Goal: Task Accomplishment & Management: Manage account settings

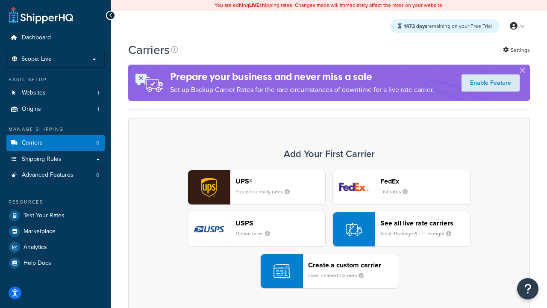
click at [329, 229] on div "UPS® Published daily rates FedEx List rates USPS Online rates See all live rate…" at bounding box center [329, 229] width 384 height 119
click at [425, 181] on header "FedEx" at bounding box center [425, 181] width 90 height 8
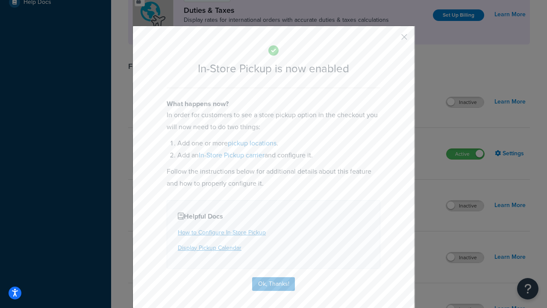
click at [391, 40] on button "button" at bounding box center [391, 40] width 2 height 2
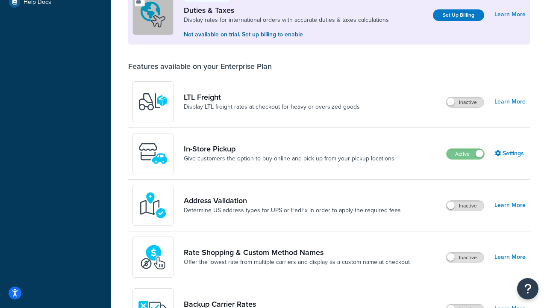
scroll to position [261, 0]
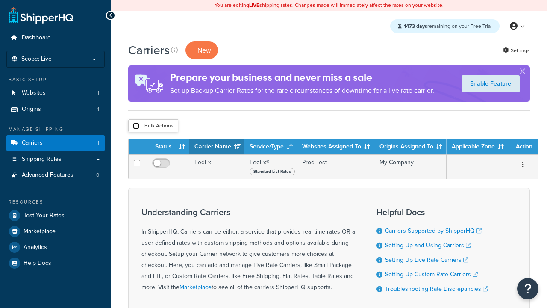
click at [136, 126] on input "checkbox" at bounding box center [136, 126] width 6 height 6
checkbox input "true"
click at [0, 0] on button "Delete" at bounding box center [0, 0] width 0 height 0
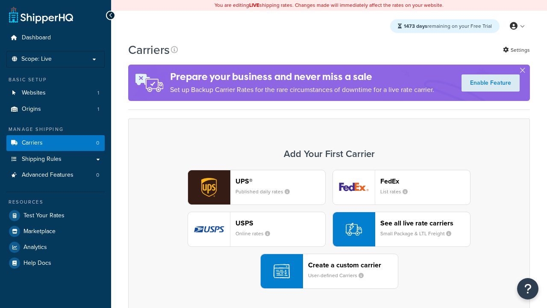
click at [329, 229] on div "UPS® Published daily rates FedEx List rates USPS Online rates See all live rate…" at bounding box center [329, 229] width 384 height 119
click at [329, 271] on div "Create a custom carrier User-defined Carriers" at bounding box center [353, 271] width 90 height 21
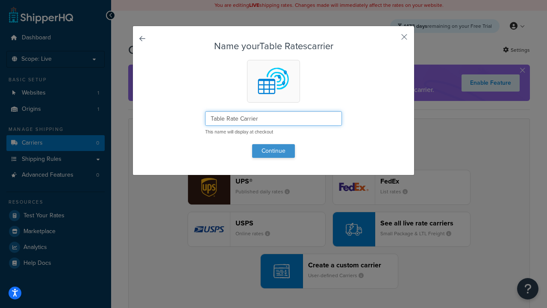
type input "Table Rate Carrier"
click at [273, 150] on button "Continue" at bounding box center [273, 151] width 43 height 14
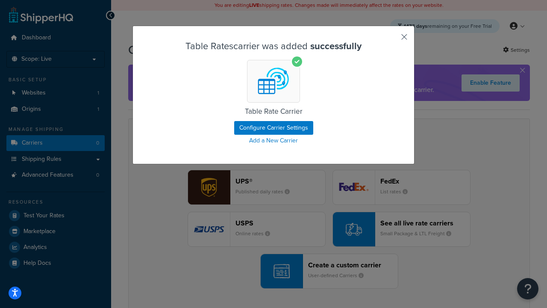
click at [391, 40] on button "button" at bounding box center [391, 40] width 2 height 2
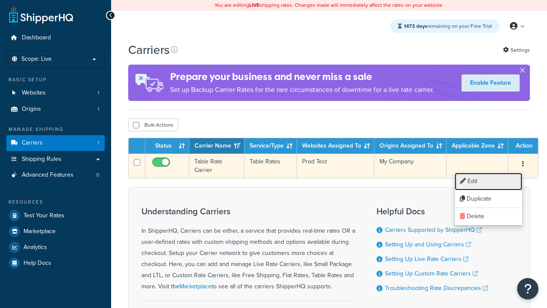
click at [488, 181] on link "Edit" at bounding box center [487, 182] width 67 height 18
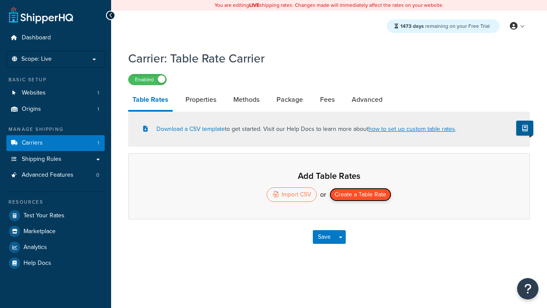
click at [360, 195] on button "Create a Table Rate" at bounding box center [360, 194] width 62 height 14
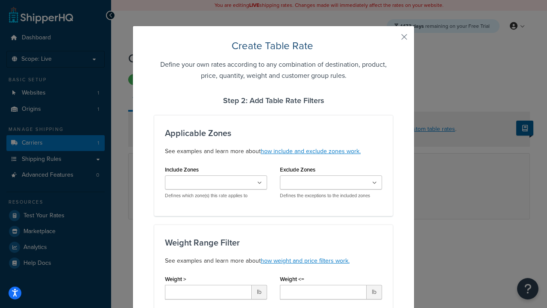
type input "10"
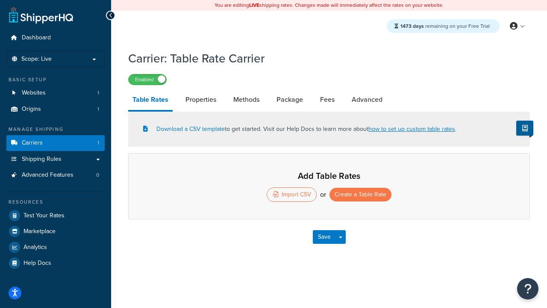
select select "25"
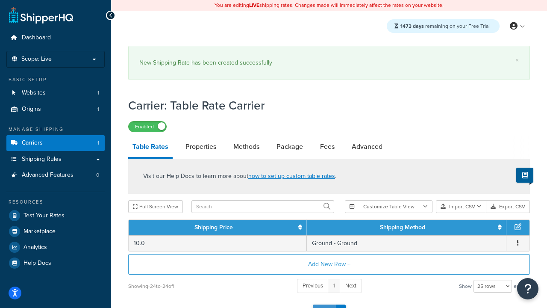
click at [324, 304] on button "Save" at bounding box center [324, 311] width 23 height 14
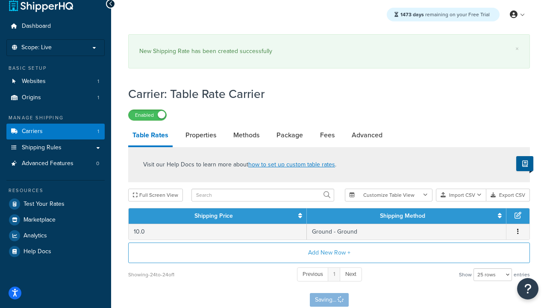
scroll to position [0, 0]
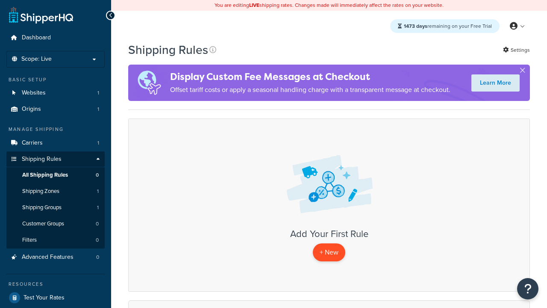
click at [329, 252] on p "+ New" at bounding box center [329, 252] width 32 height 18
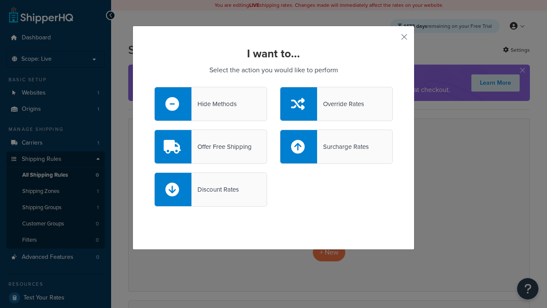
click at [211, 146] on div "Offer Free Shipping" at bounding box center [221, 147] width 60 height 12
click at [0, 0] on input "Offer Free Shipping" at bounding box center [0, 0] width 0 height 0
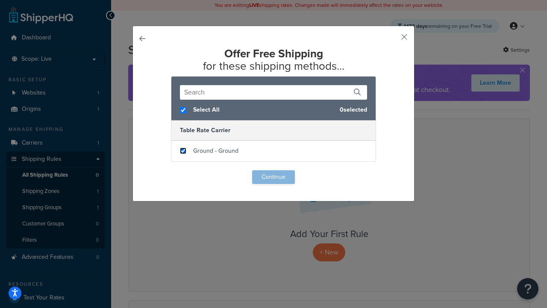
click at [183, 151] on input "checkbox" at bounding box center [183, 150] width 6 height 6
checkbox input "true"
click at [273, 177] on button "Continue" at bounding box center [273, 177] width 43 height 14
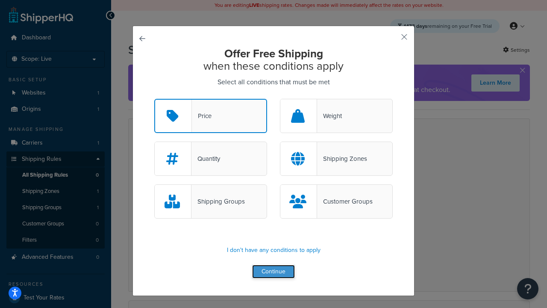
click at [273, 272] on button "Continue" at bounding box center [273, 271] width 43 height 14
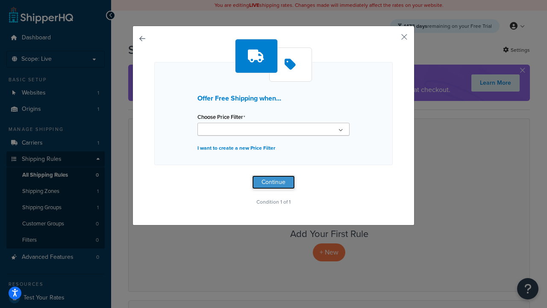
click at [273, 182] on button "Continue" at bounding box center [273, 182] width 43 height 14
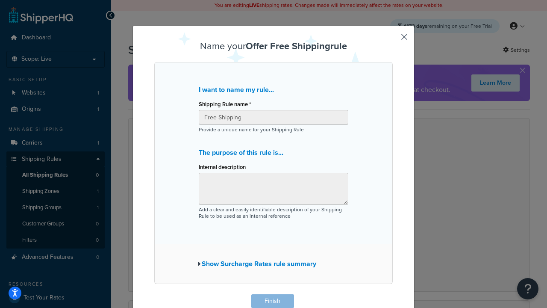
scroll to position [0, 0]
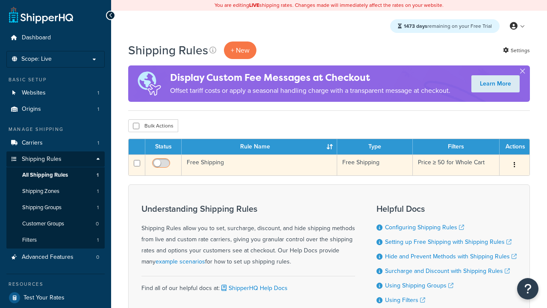
click at [162, 165] on input "checkbox" at bounding box center [161, 165] width 23 height 11
checkbox input "true"
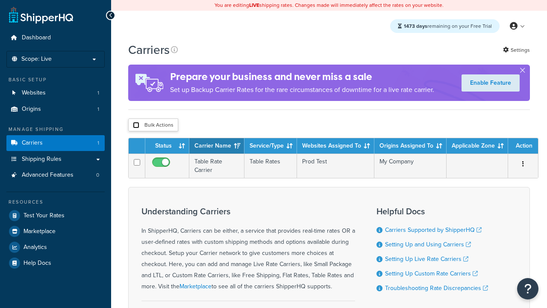
click at [136, 126] on input "checkbox" at bounding box center [136, 125] width 6 height 6
checkbox input "true"
click at [0, 0] on button "Delete" at bounding box center [0, 0] width 0 height 0
